Goal: Obtain resource: Download file/media

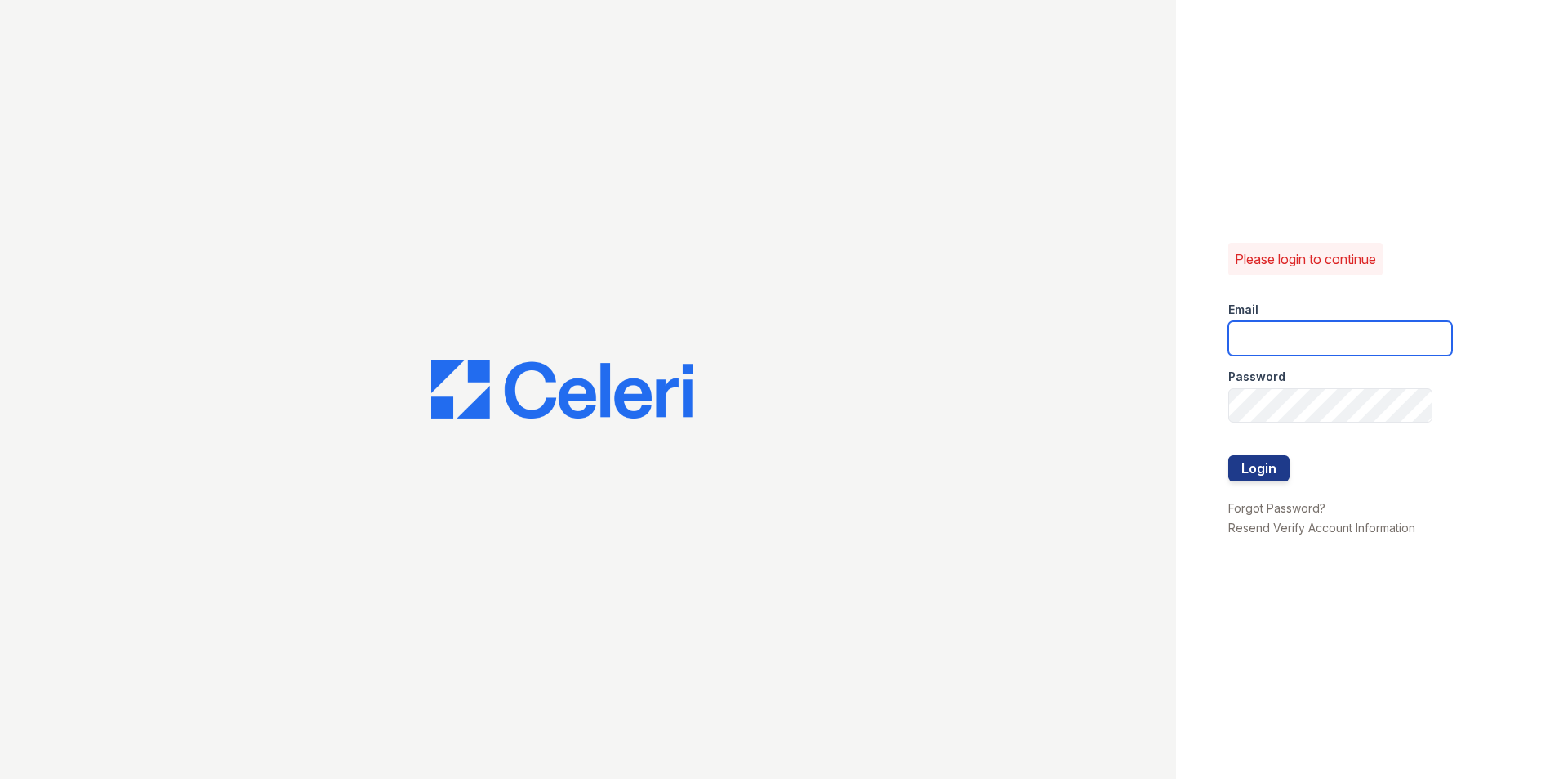
click at [1314, 335] on input "email" at bounding box center [1340, 338] width 223 height 34
type input "[EMAIL_ADDRESS][DOMAIN_NAME]"
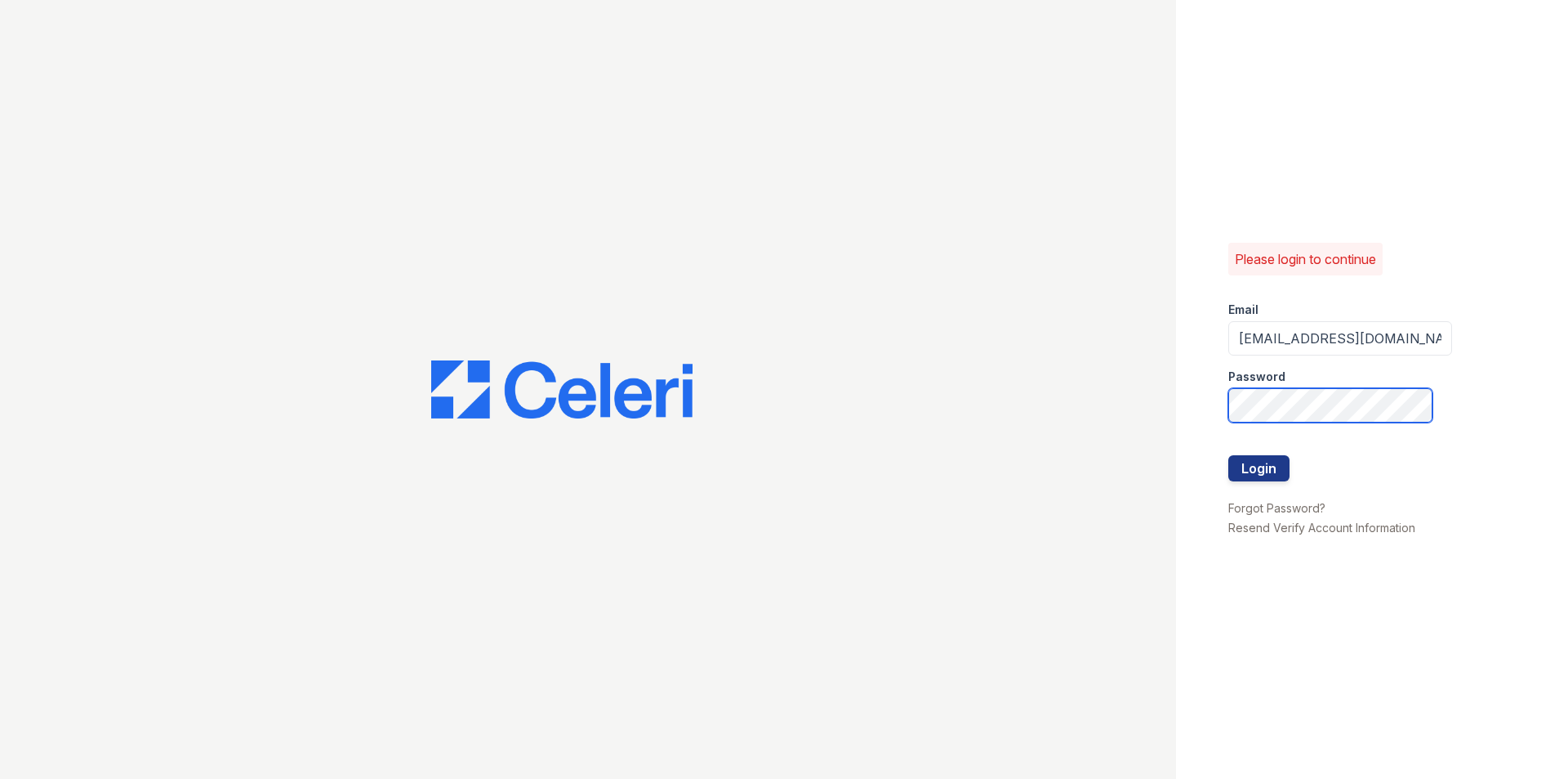
click at [1228, 455] on button "Login" at bounding box center [1258, 467] width 61 height 26
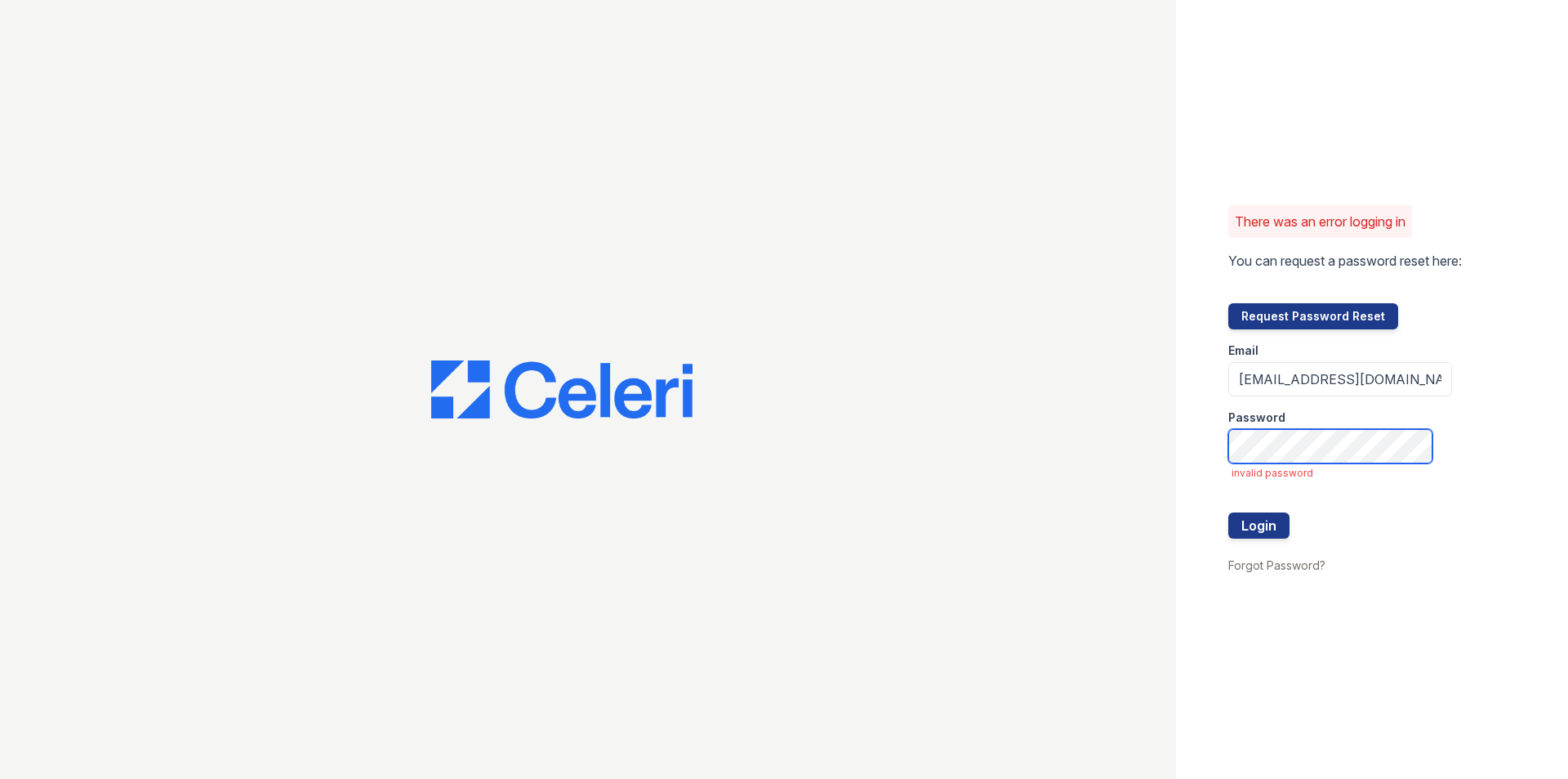
click at [1228, 512] on button "Login" at bounding box center [1258, 524] width 61 height 26
click at [1303, 312] on button "Request Password Reset" at bounding box center [1314, 315] width 170 height 26
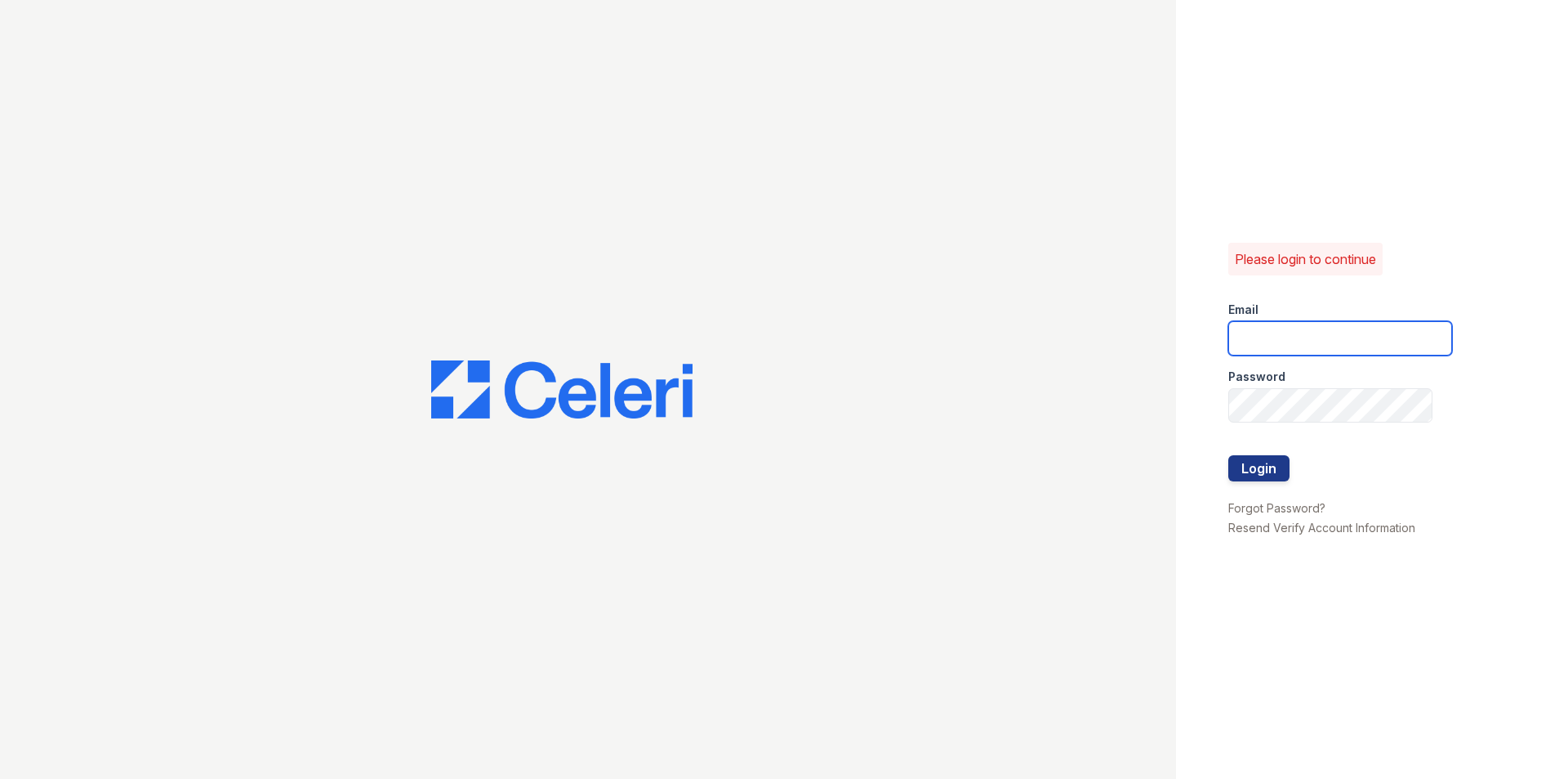
click at [1285, 334] on input "email" at bounding box center [1340, 338] width 223 height 34
type input "[EMAIL_ADDRESS][DOMAIN_NAME]"
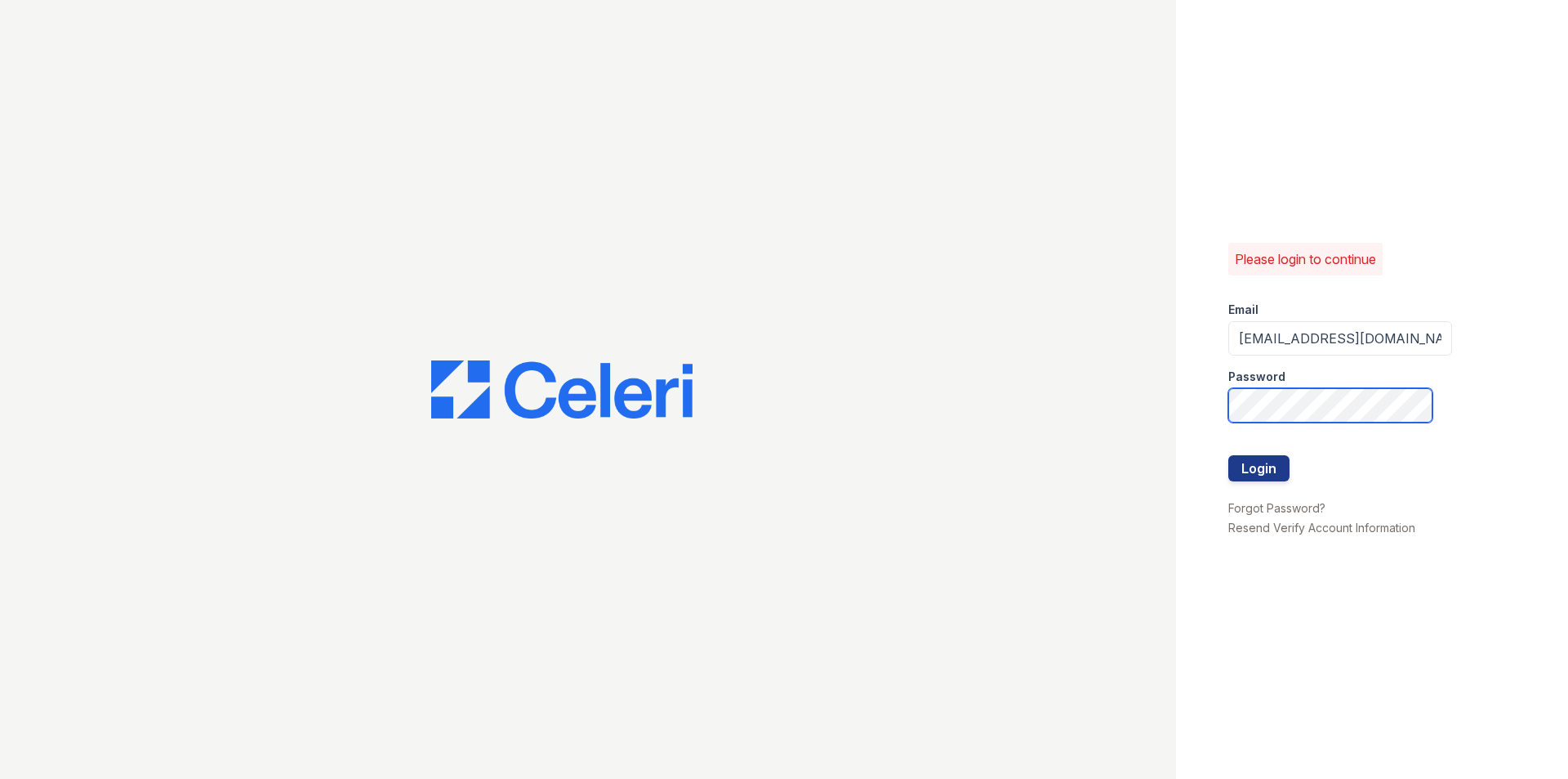
click at [1228, 455] on button "Login" at bounding box center [1258, 467] width 61 height 26
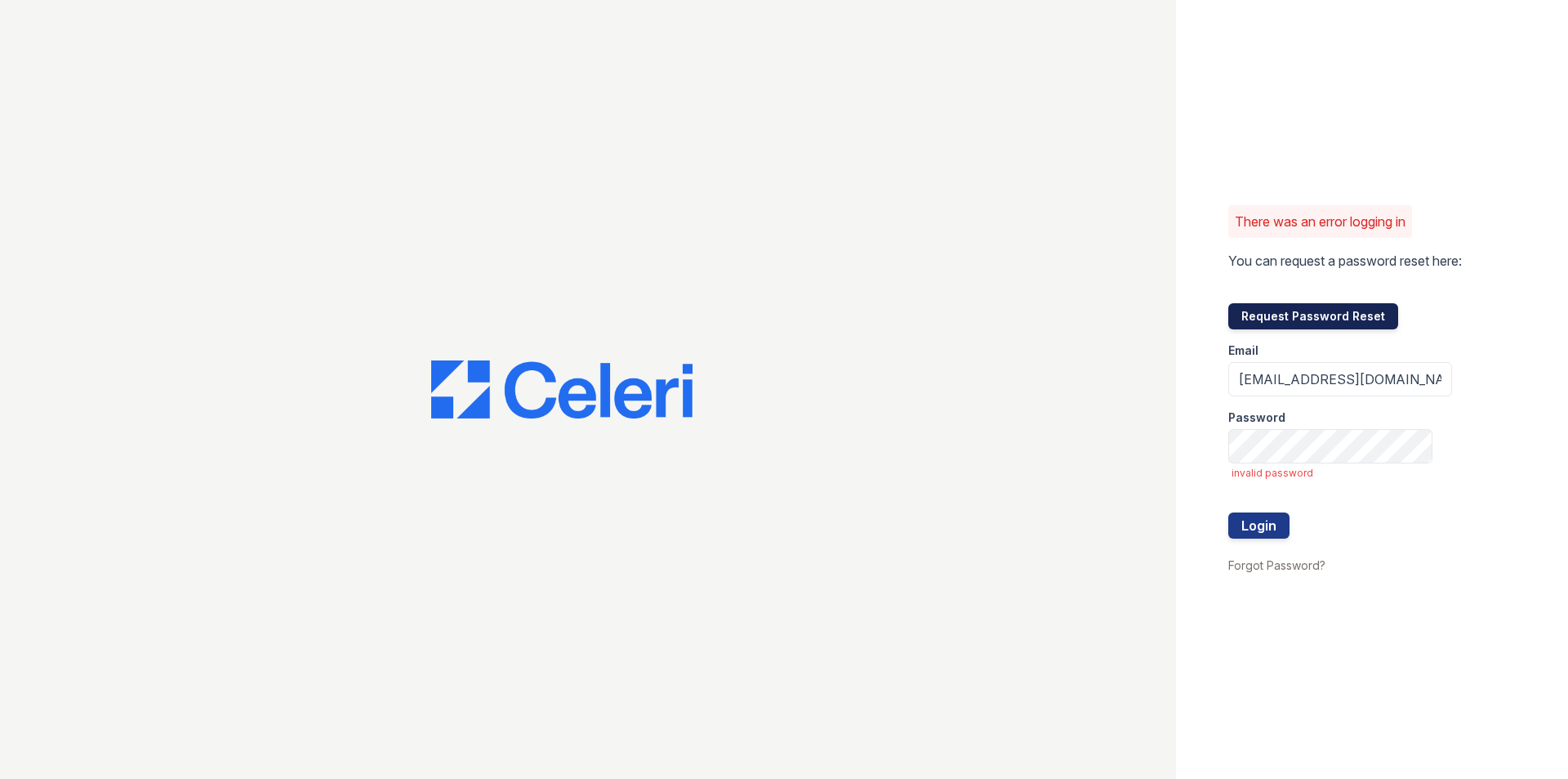
click at [1350, 320] on button "Request Password Reset" at bounding box center [1314, 315] width 170 height 26
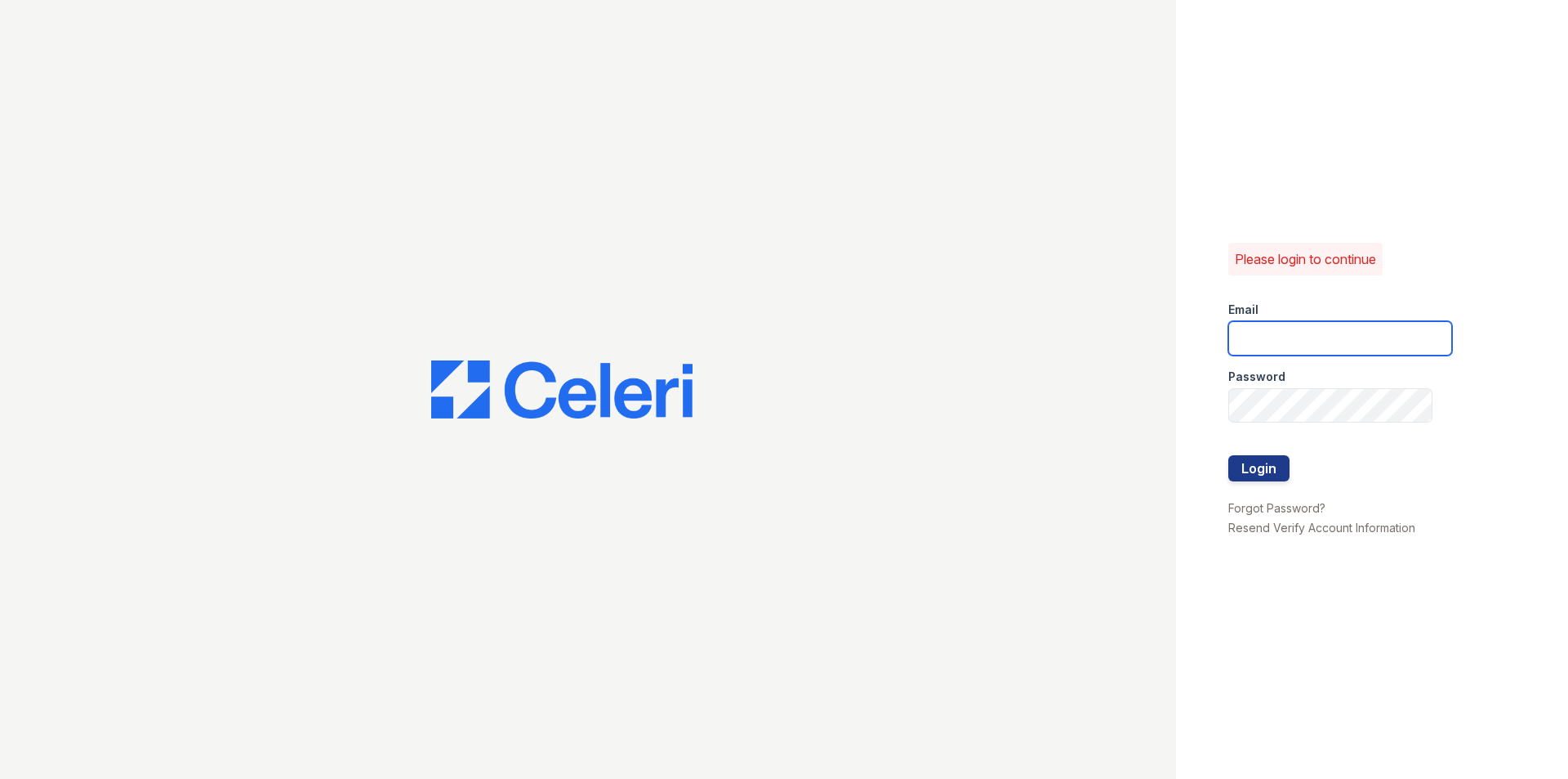
click at [1279, 337] on input "email" at bounding box center [1340, 338] width 223 height 34
type input "wstallings@mmgmgt.com"
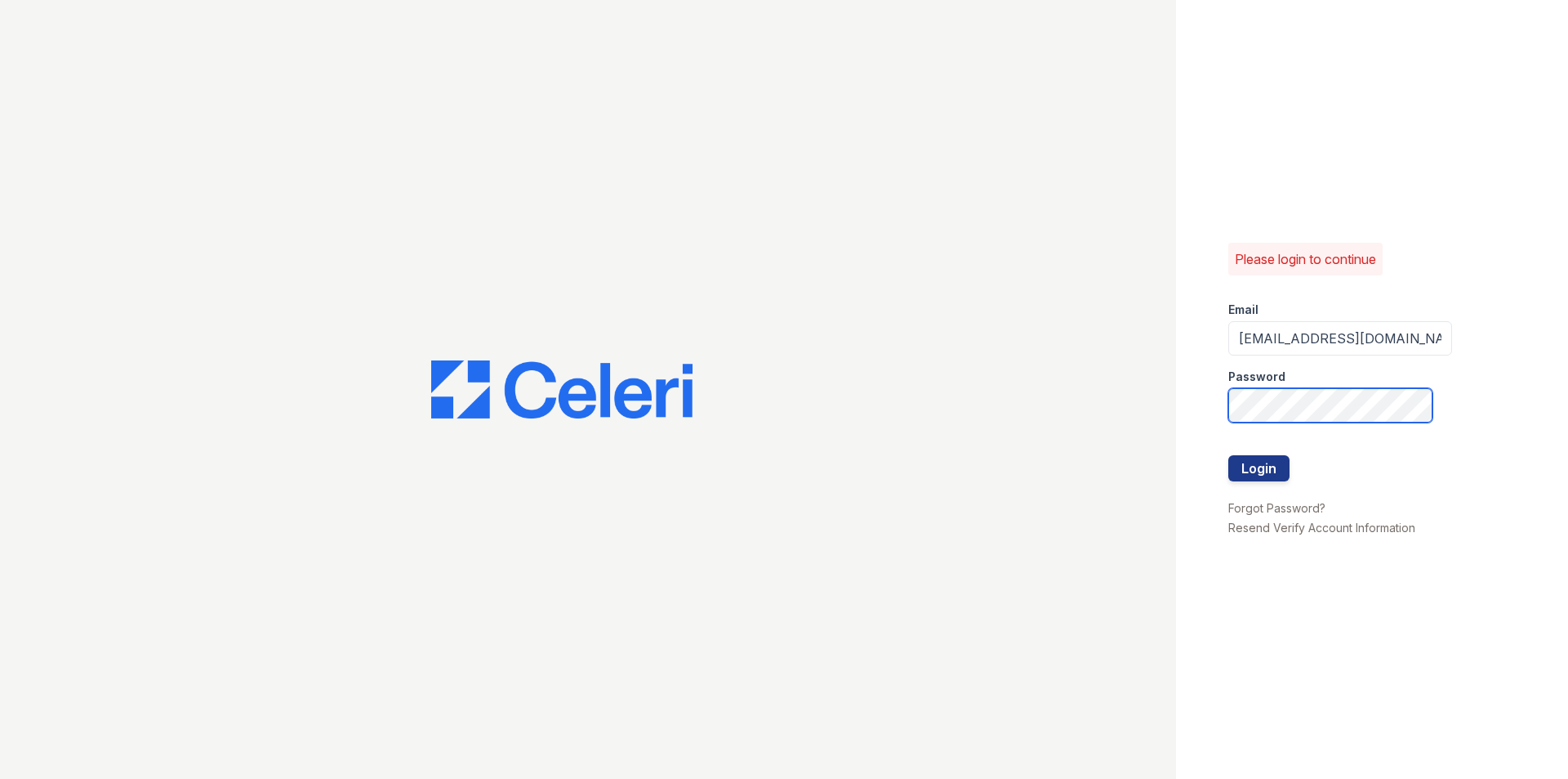
click at [1228, 455] on button "Login" at bounding box center [1258, 467] width 61 height 26
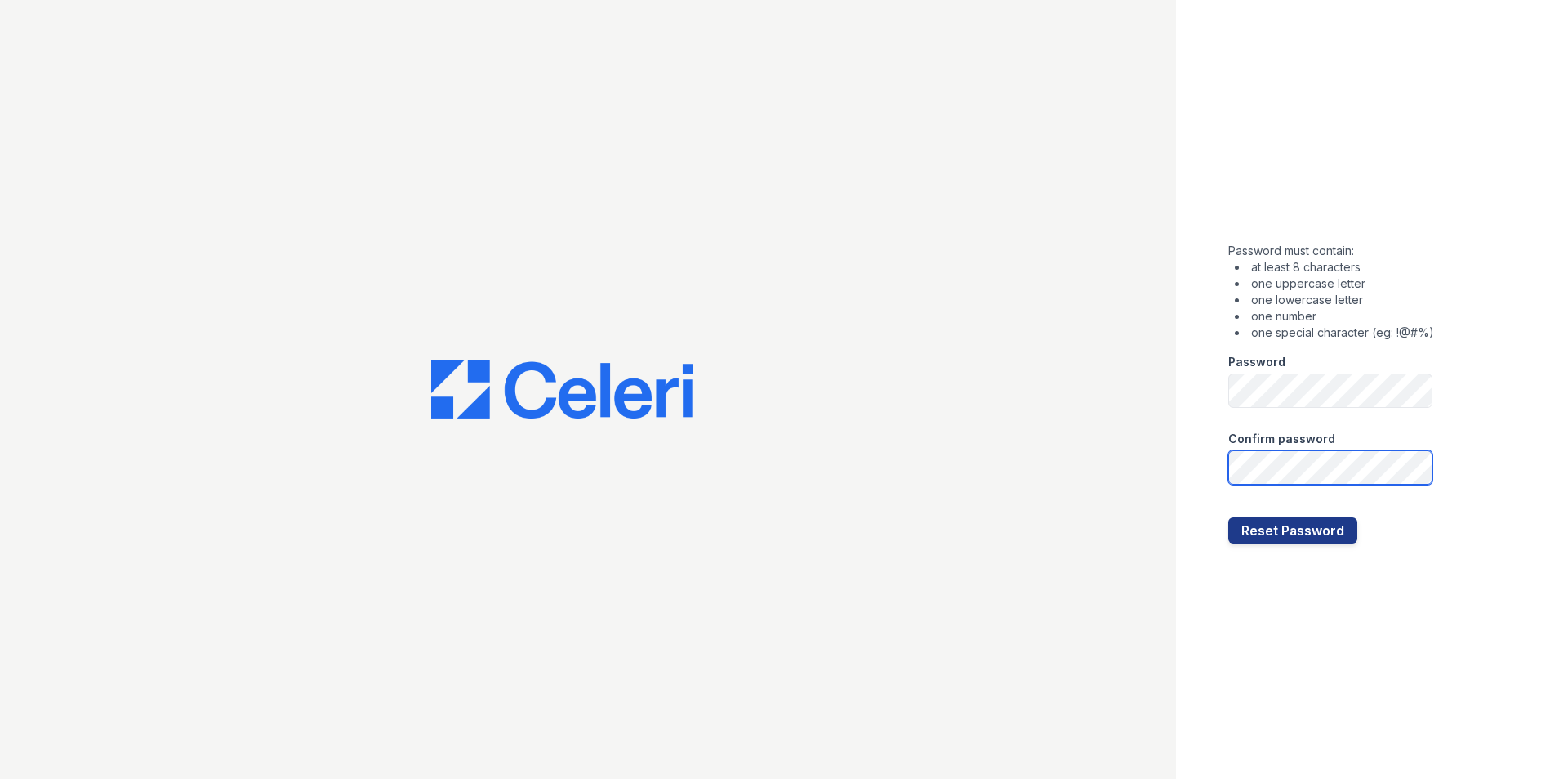
click at [1228, 517] on button "Reset Password" at bounding box center [1292, 529] width 129 height 26
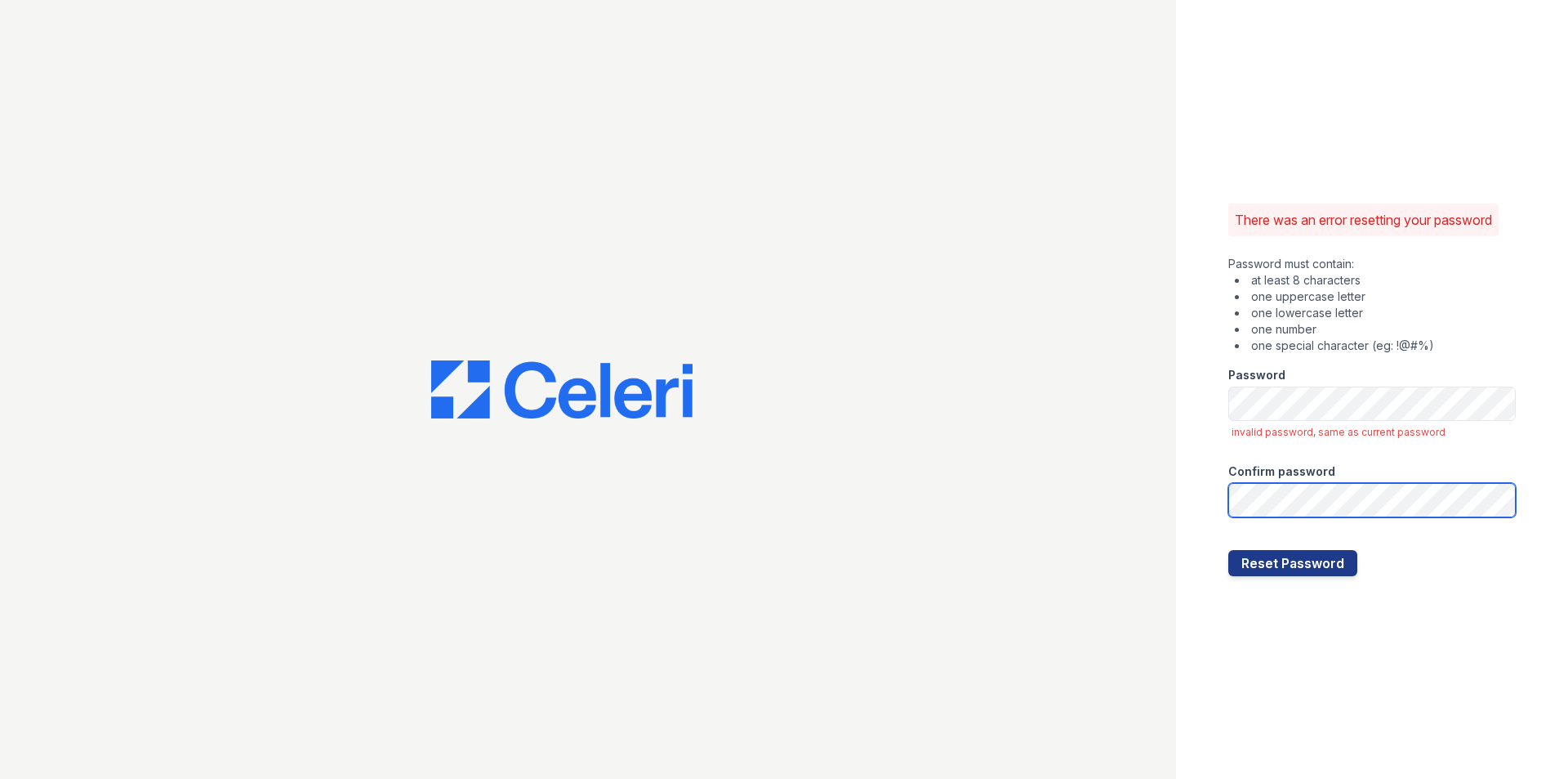
click at [1228, 550] on button "Reset Password" at bounding box center [1292, 562] width 129 height 26
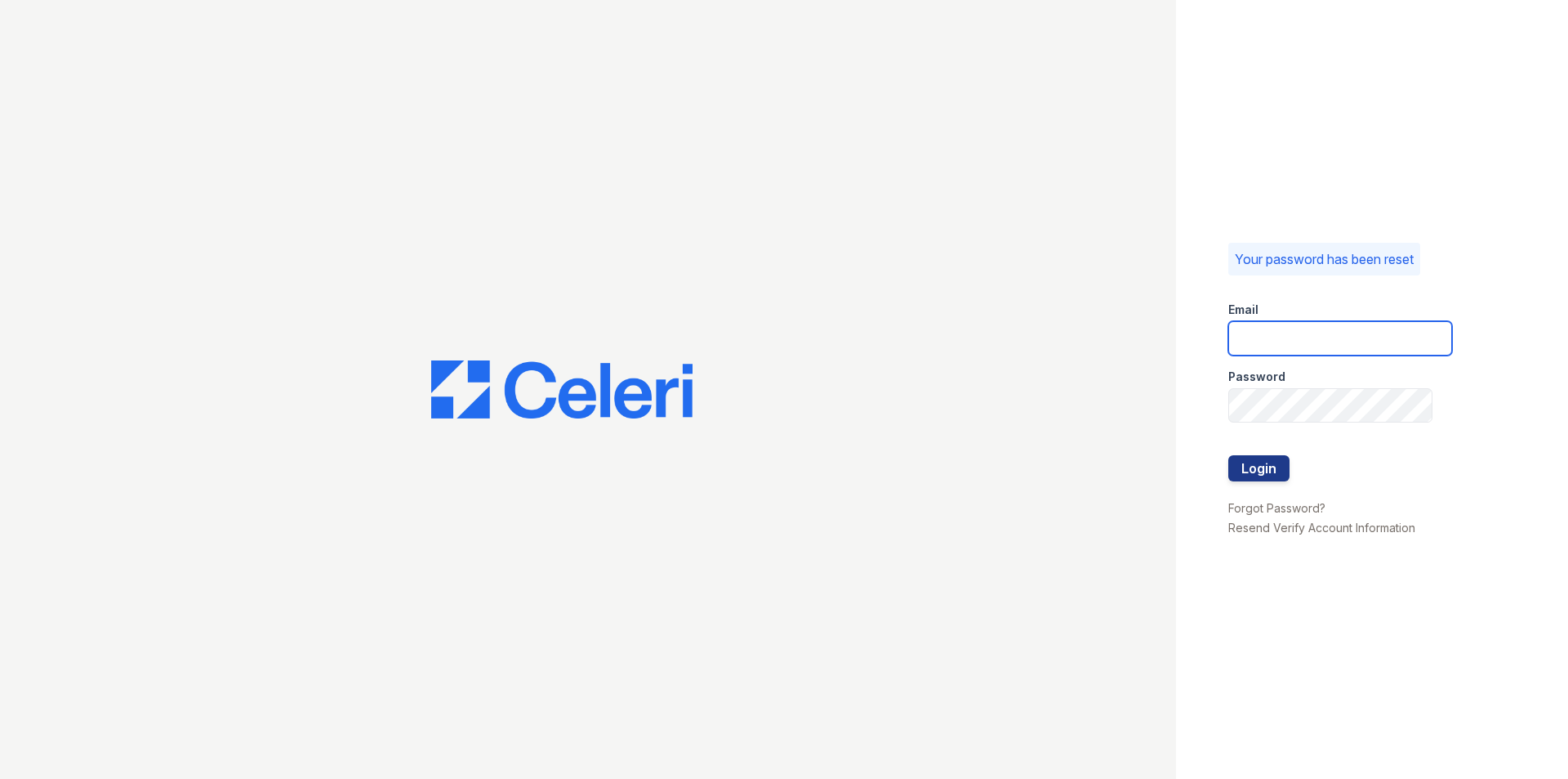
click at [1327, 340] on input "email" at bounding box center [1340, 338] width 223 height 34
type input "wstallings@mmgmgt.com"
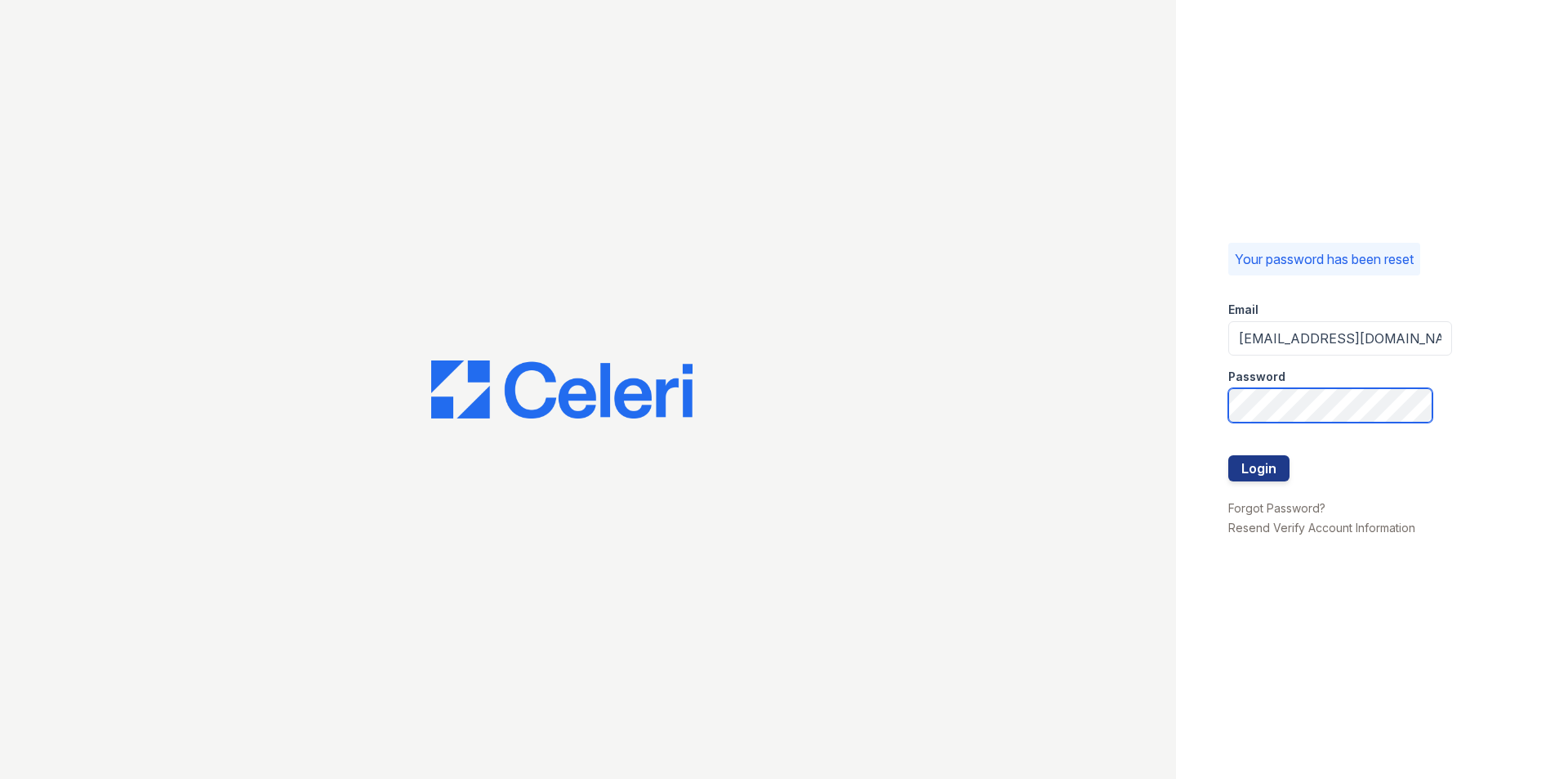
click at [1228, 455] on button "Login" at bounding box center [1258, 467] width 61 height 26
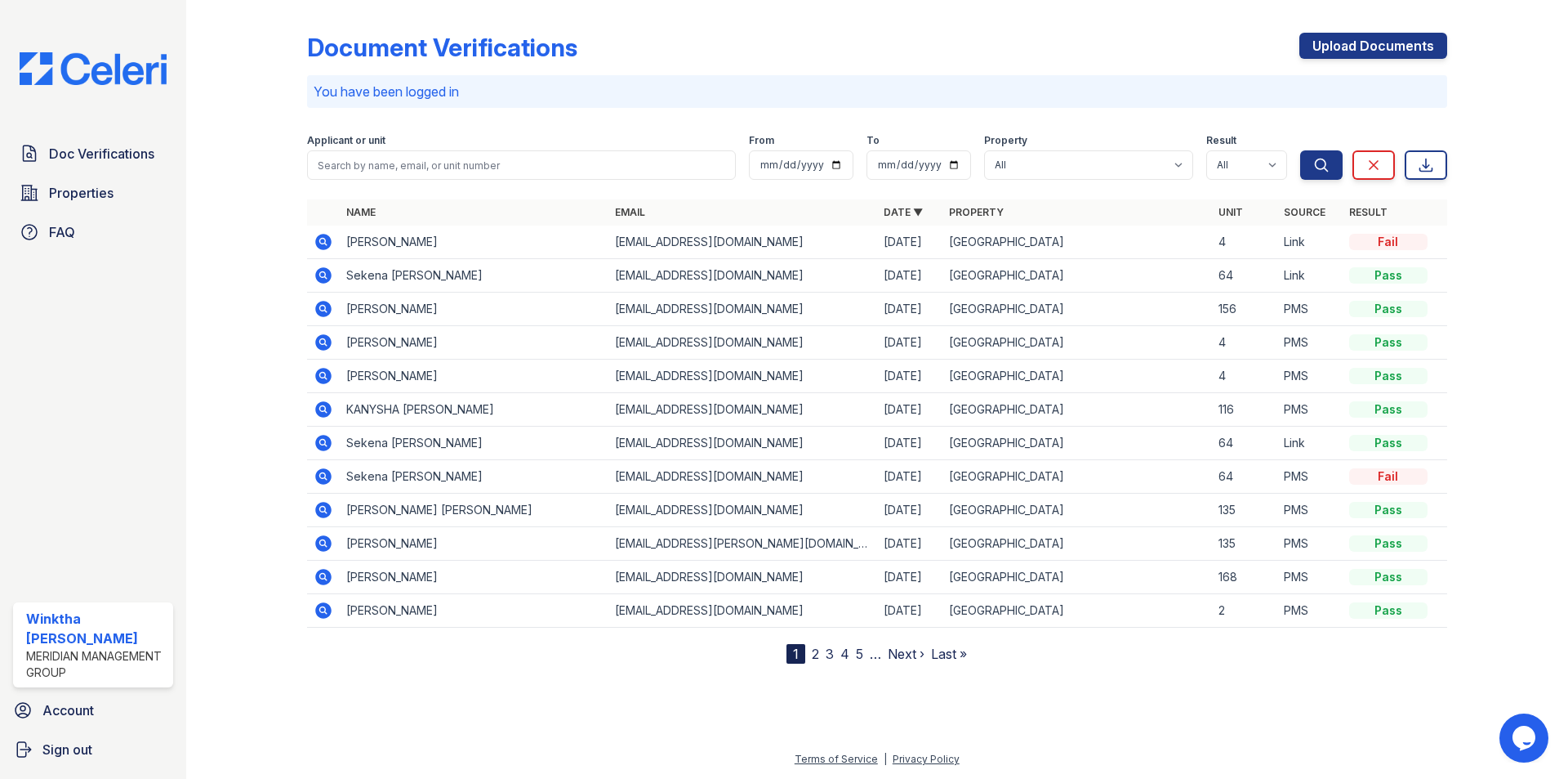
click at [382, 242] on td "[PERSON_NAME]" at bounding box center [474, 242] width 269 height 34
click at [328, 239] on icon at bounding box center [323, 241] width 16 height 16
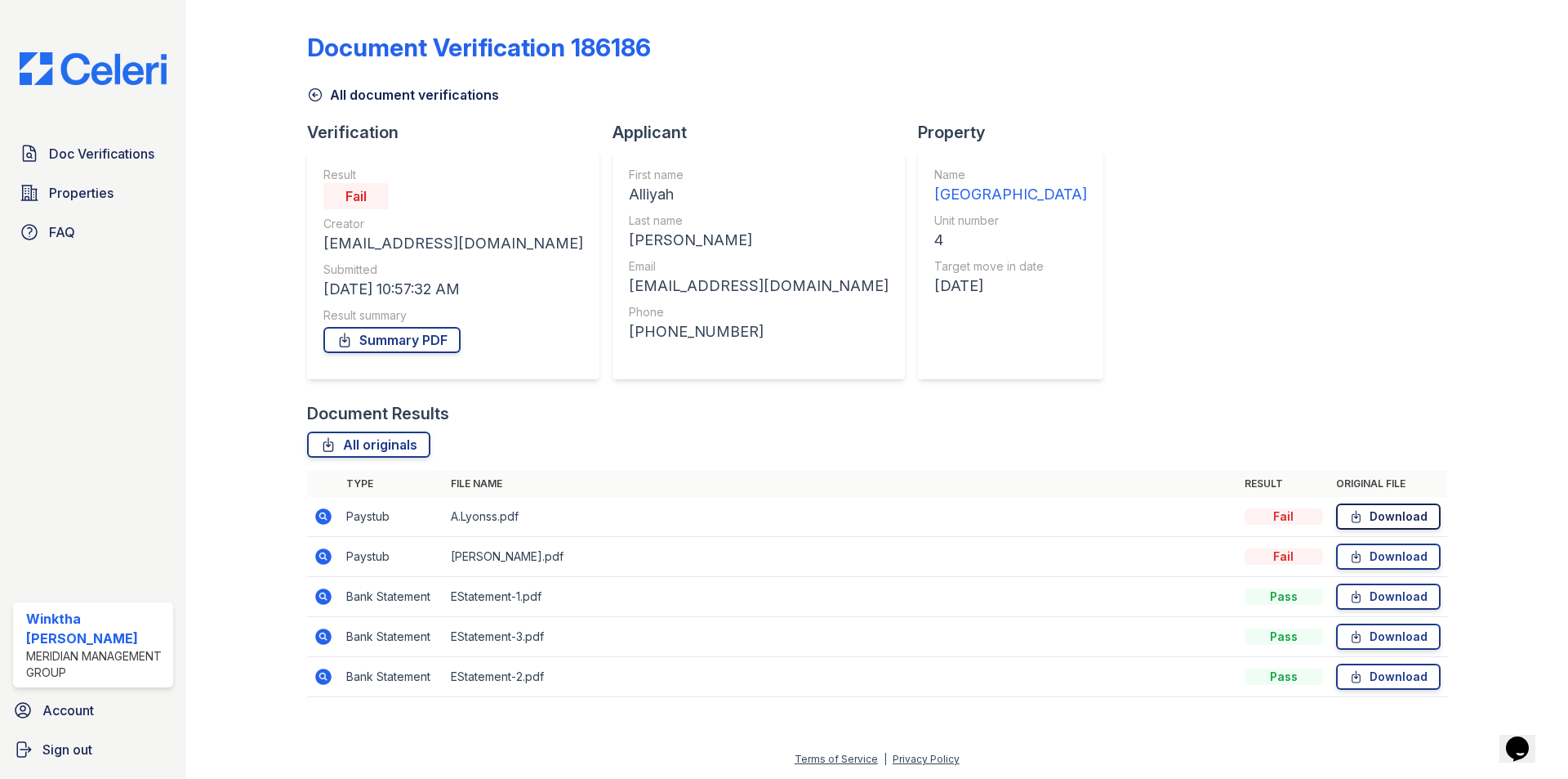
click at [1408, 510] on link "Download" at bounding box center [1388, 516] width 104 height 26
click at [104, 154] on span "Doc Verifications" at bounding box center [102, 154] width 105 height 19
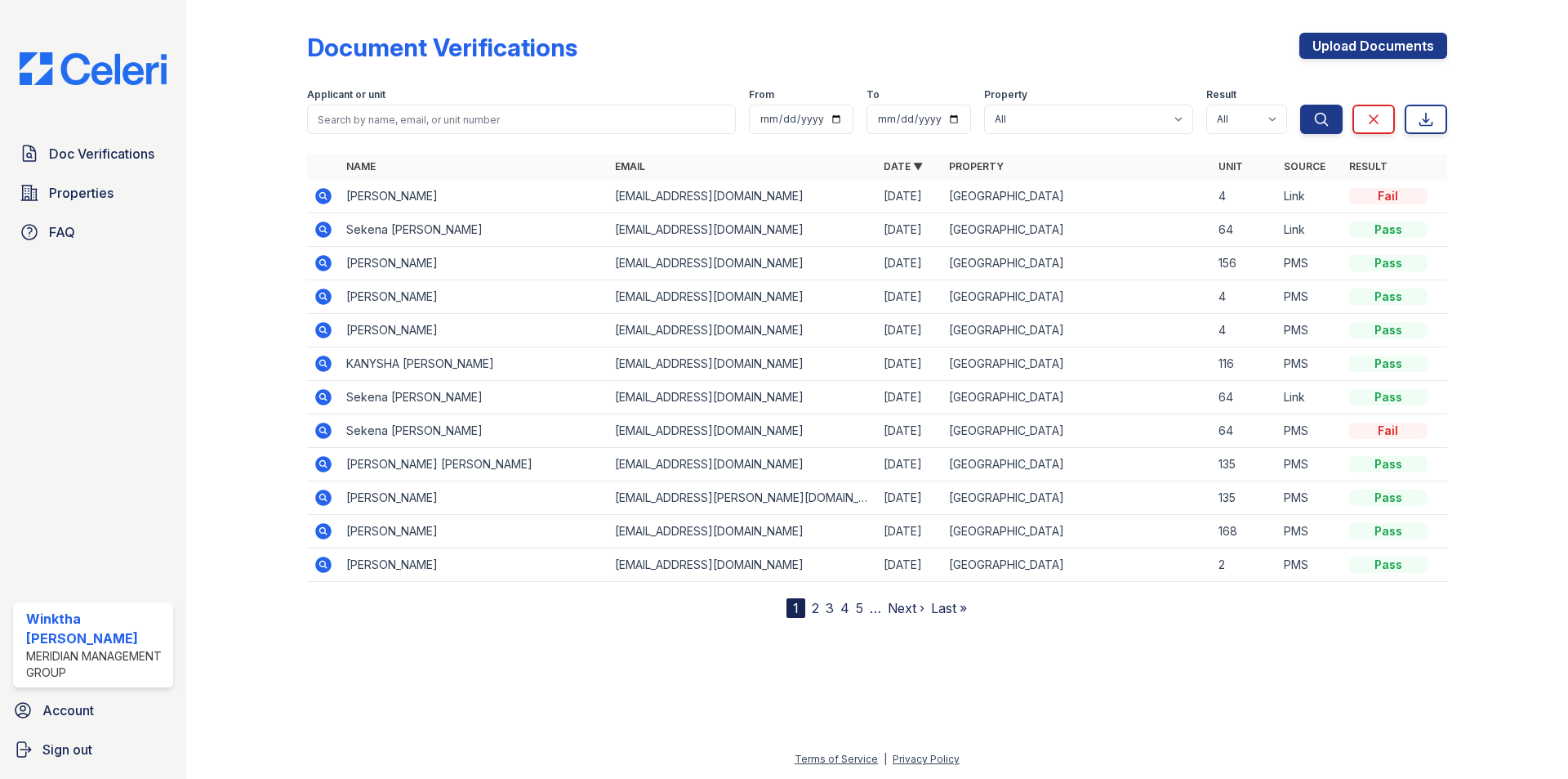
click at [323, 463] on icon at bounding box center [322, 463] width 4 height 4
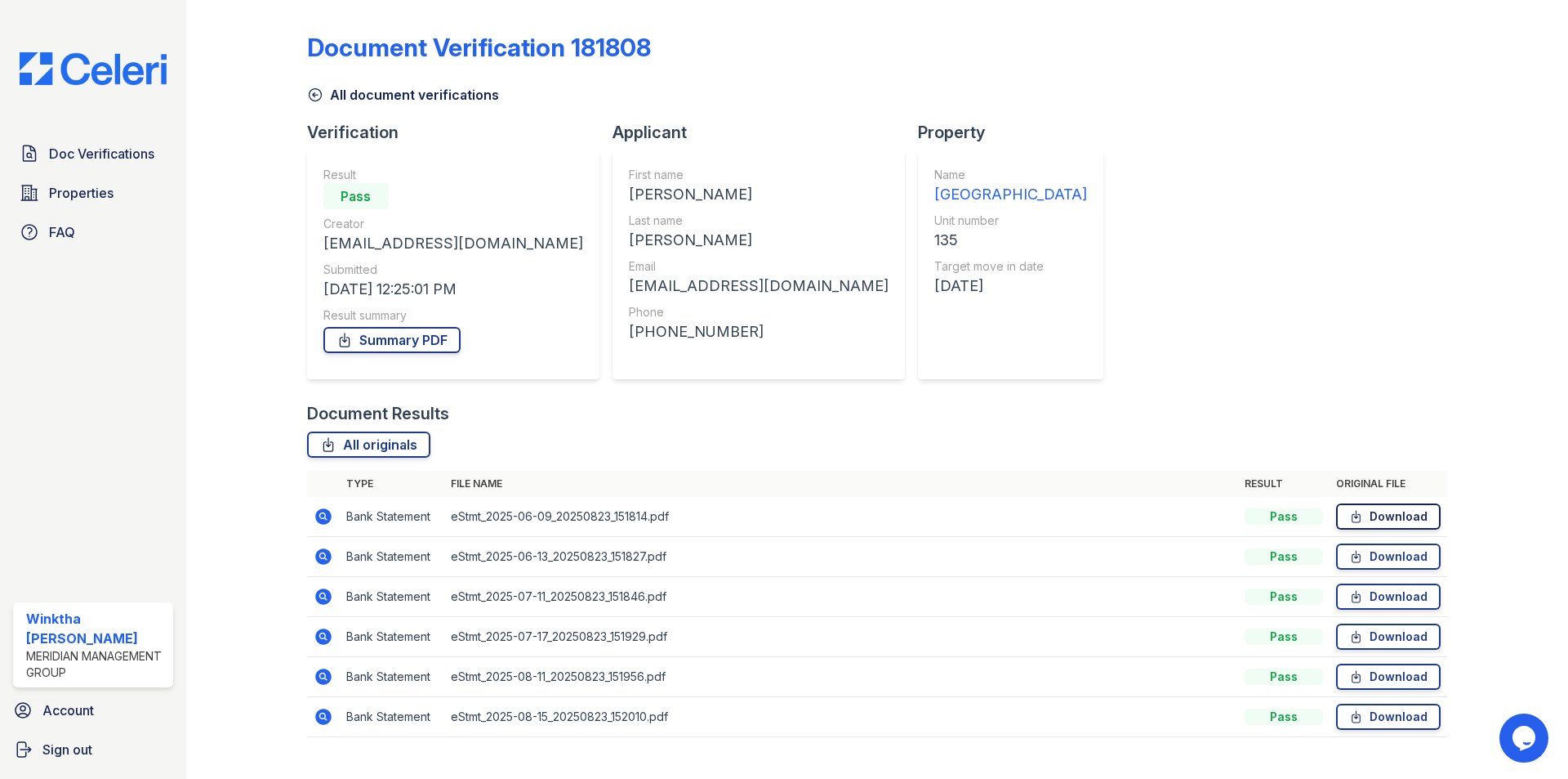
click at [1371, 516] on link "Download" at bounding box center [1388, 516] width 104 height 26
click at [133, 148] on span "Doc Verifications" at bounding box center [102, 154] width 105 height 19
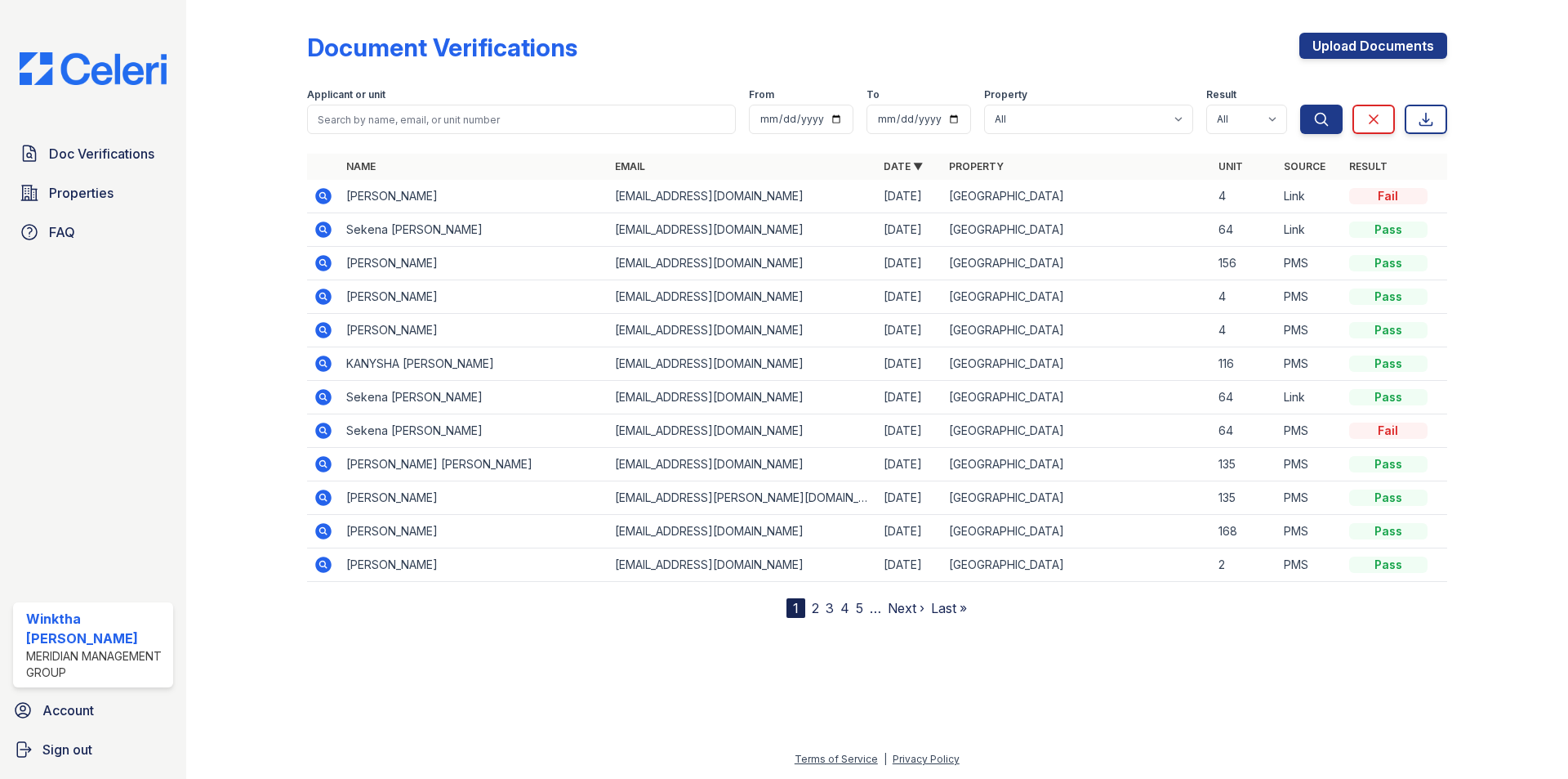
click at [325, 499] on icon at bounding box center [323, 497] width 19 height 19
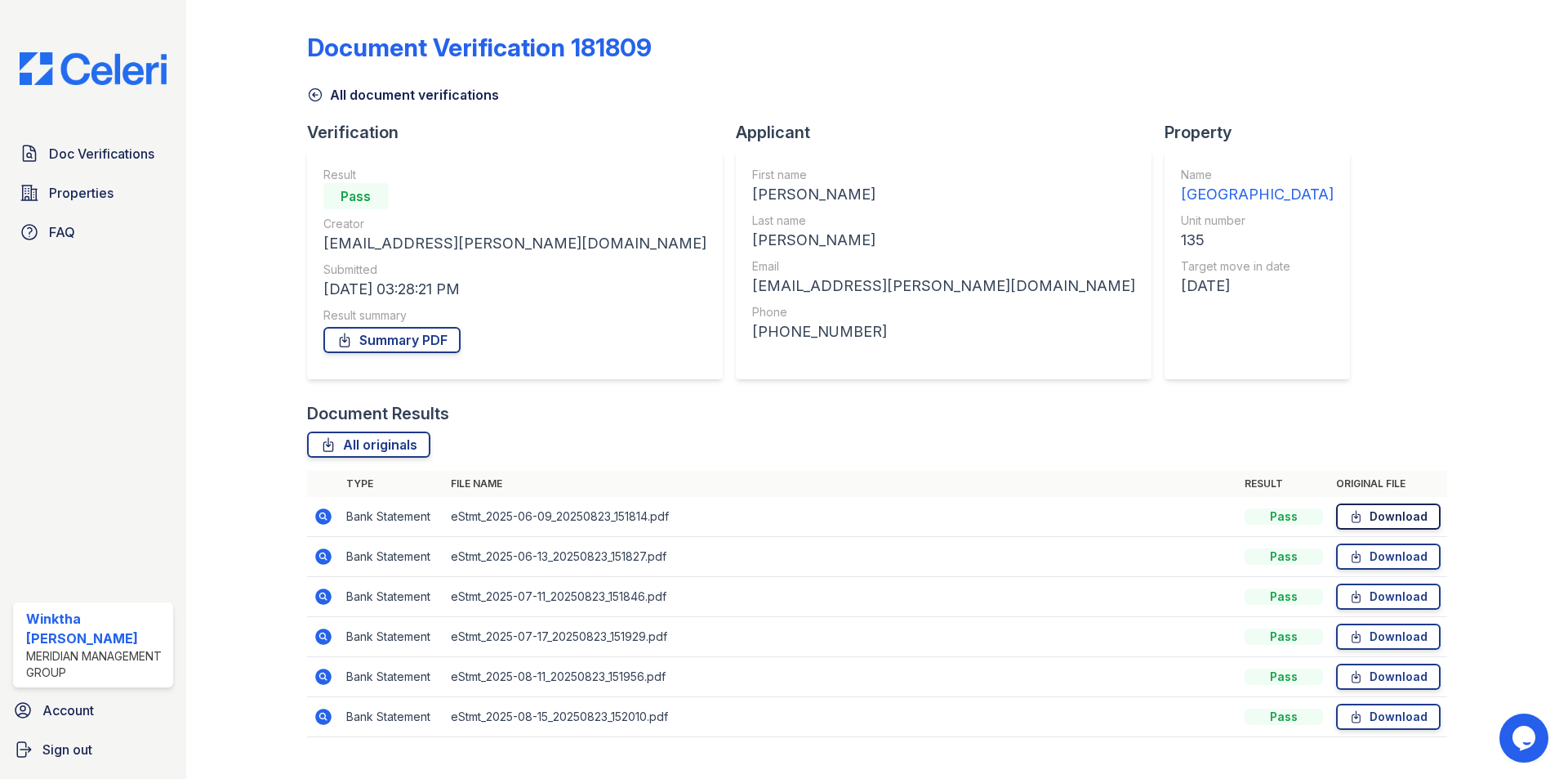
click at [1394, 520] on link "Download" at bounding box center [1388, 516] width 104 height 26
click at [64, 152] on span "Doc Verifications" at bounding box center [102, 154] width 105 height 19
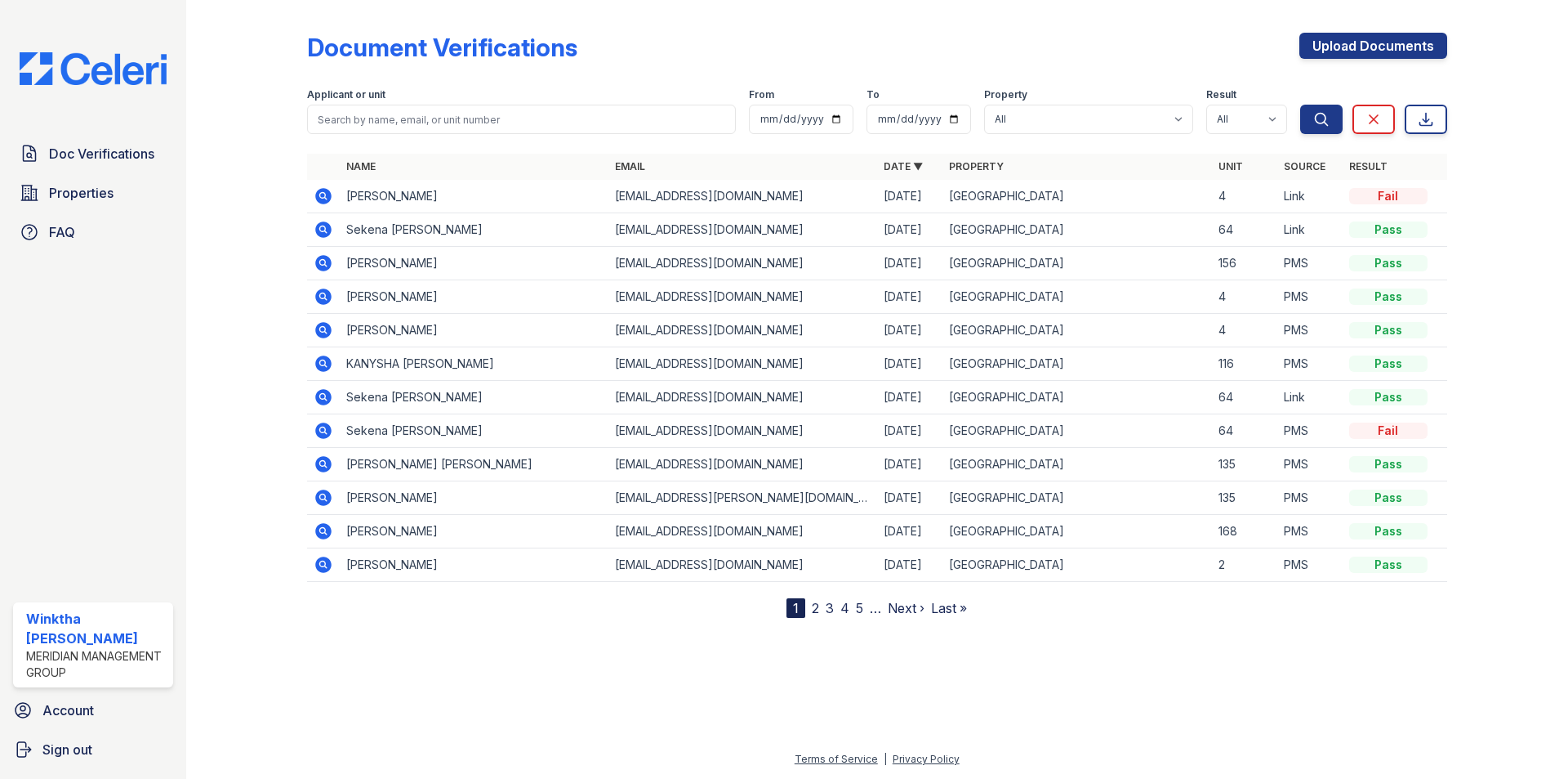
click at [317, 501] on icon at bounding box center [323, 497] width 16 height 16
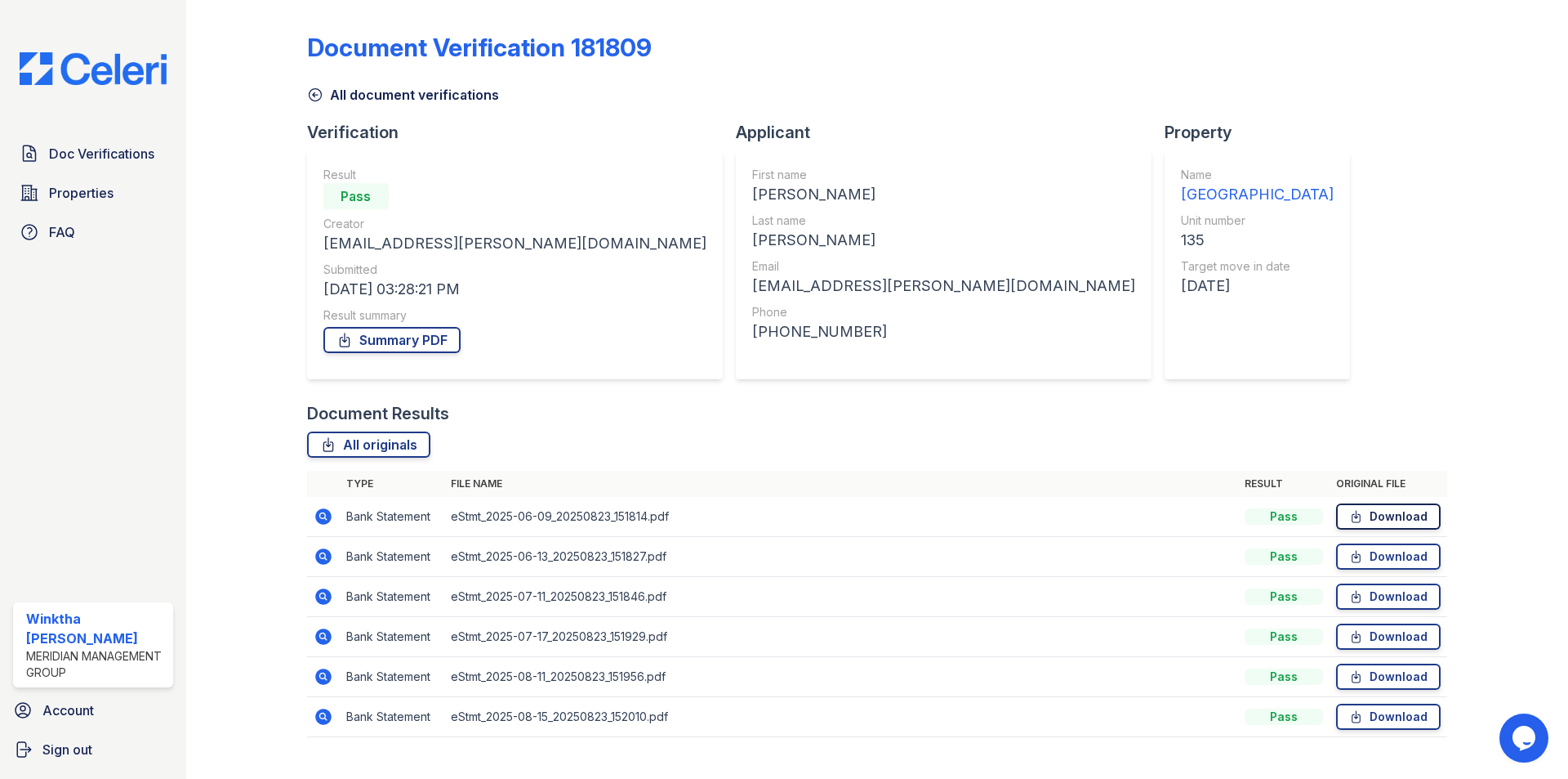
click at [1372, 523] on link "Download" at bounding box center [1388, 516] width 104 height 26
